Goal: Check status: Check status

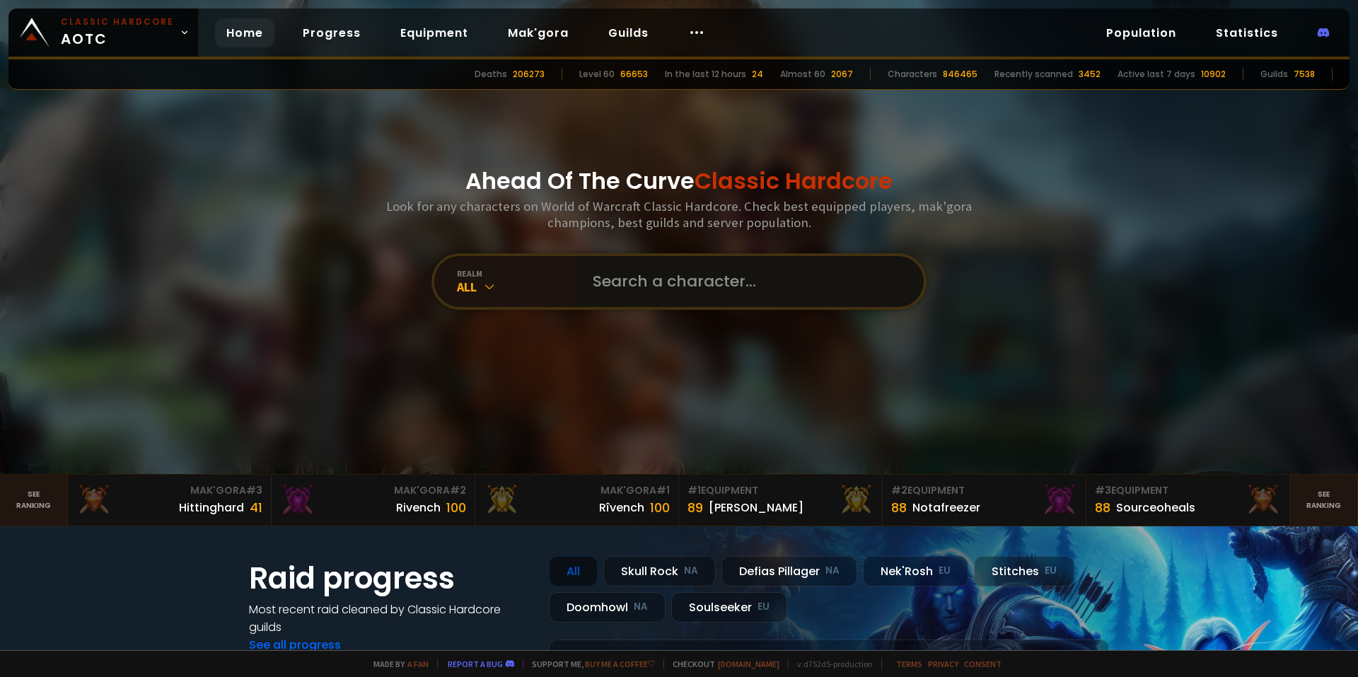
click at [642, 287] on input "text" at bounding box center [745, 281] width 323 height 51
type input "Moodatud"
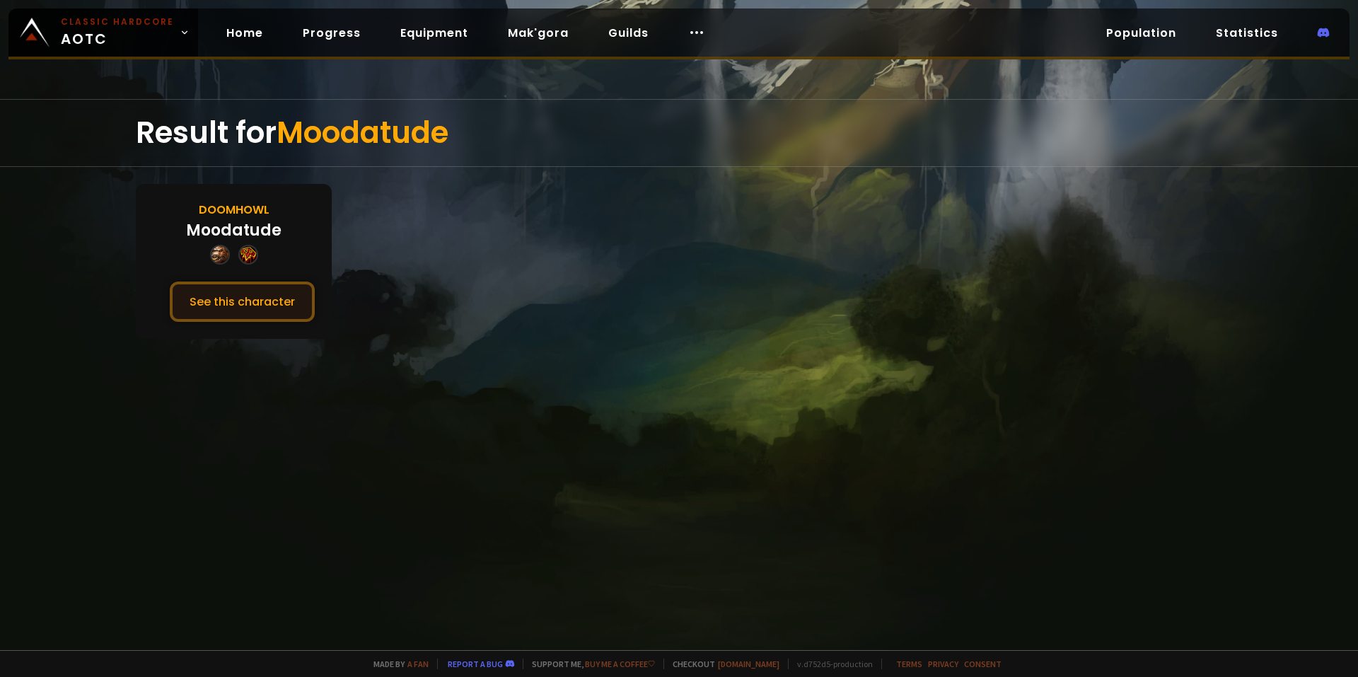
click at [299, 298] on button "See this character" at bounding box center [242, 302] width 145 height 40
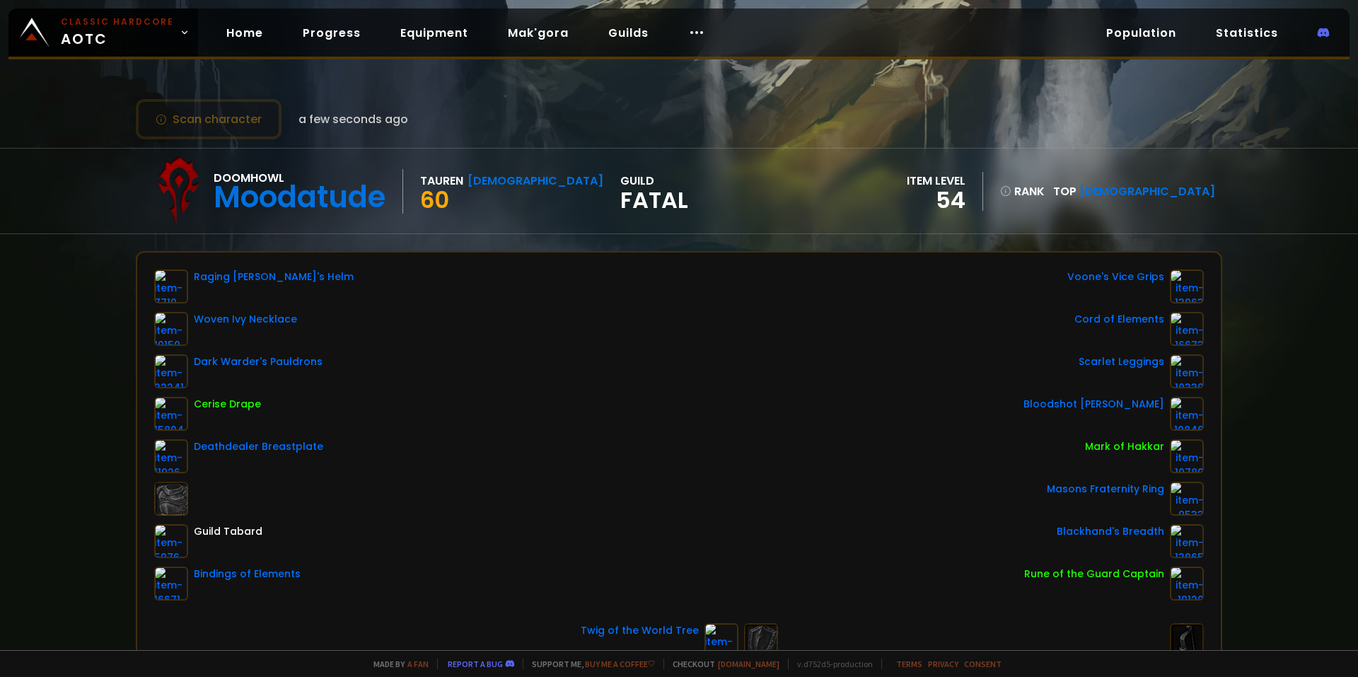
click at [391, 235] on div "Scan character a few seconds ago Doomhowl Moodatude Tauren Shaman 60 guild Fata…" at bounding box center [679, 325] width 1358 height 650
drag, startPoint x: 599, startPoint y: 118, endPoint x: 167, endPoint y: 499, distance: 576.4
drag, startPoint x: 166, startPoint y: 560, endPoint x: 569, endPoint y: 271, distance: 496.3
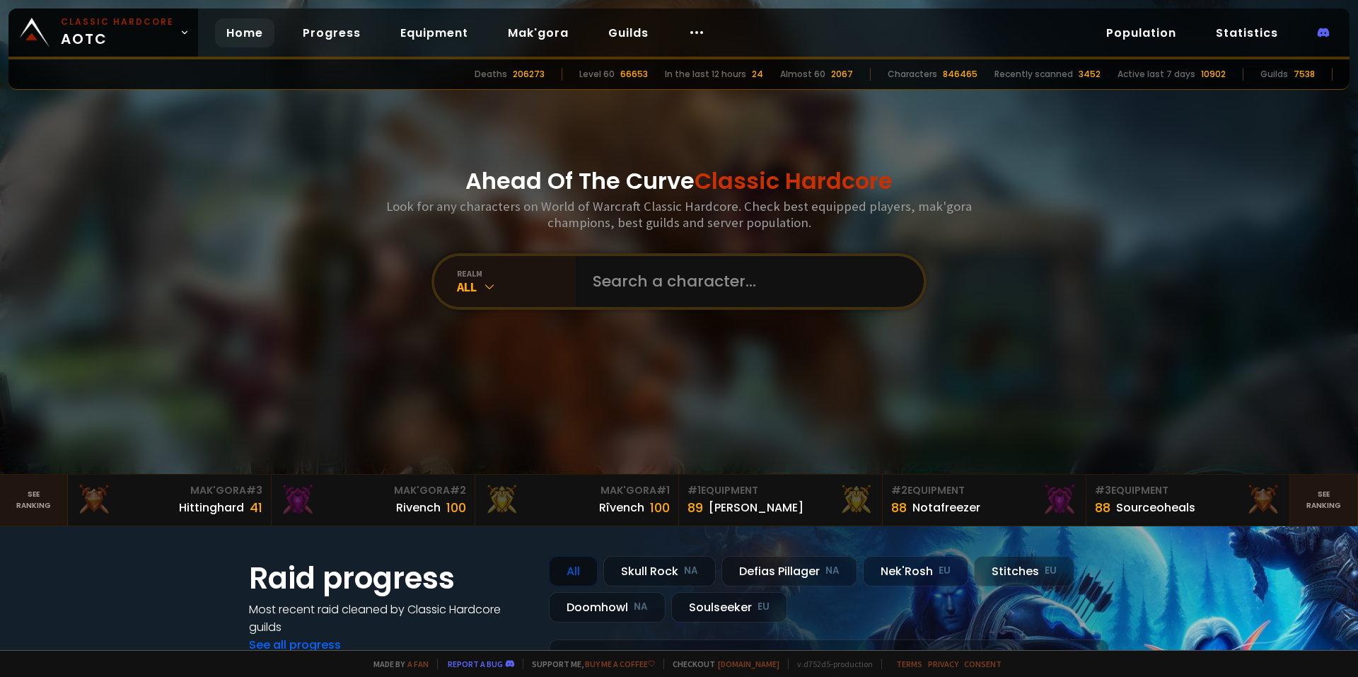
click at [787, 22] on div "Classic Hardcore AOTC Home Progress Equipment Mak'gora Guilds Population Statis…" at bounding box center [678, 33] width 1341 height 51
